Goal: Task Accomplishment & Management: Complete application form

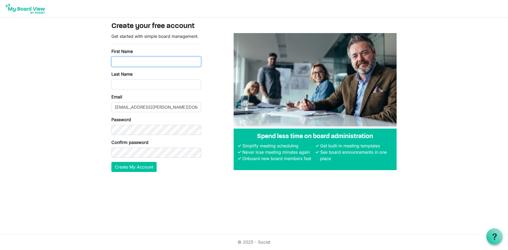
click at [137, 61] on input "First Name" at bounding box center [156, 62] width 90 height 10
type input "MARK"
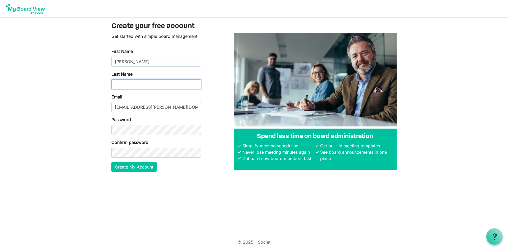
type input "COLEMAN"
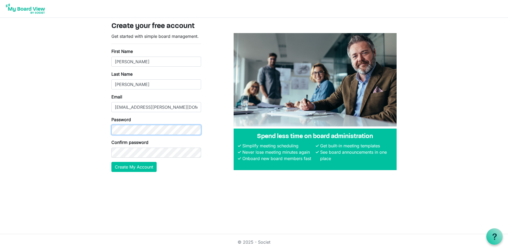
click at [93, 131] on body "Create your free account Get started with simple board management. First Name M…" at bounding box center [254, 90] width 508 height 180
click at [127, 168] on button "Create My Account" at bounding box center [133, 167] width 45 height 10
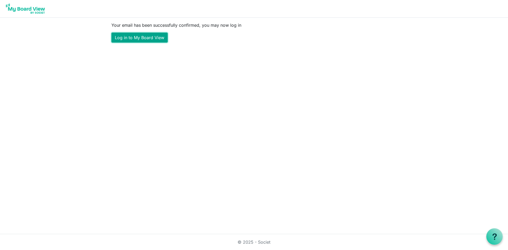
click at [122, 35] on link "Log in to My Board View" at bounding box center [139, 38] width 56 height 10
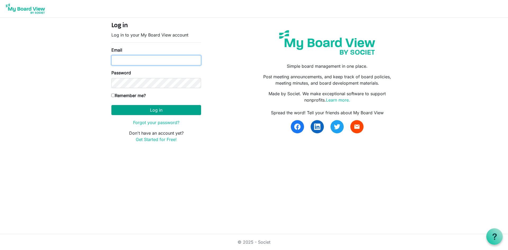
type input "mark.coleman@intervineinc.com"
click at [124, 111] on button "Log in" at bounding box center [156, 110] width 90 height 10
